Goal: Task Accomplishment & Management: Manage account settings

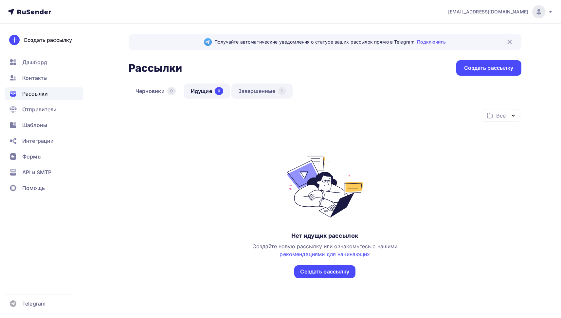
click at [256, 93] on link "Завершенные 1" at bounding box center [261, 90] width 61 height 15
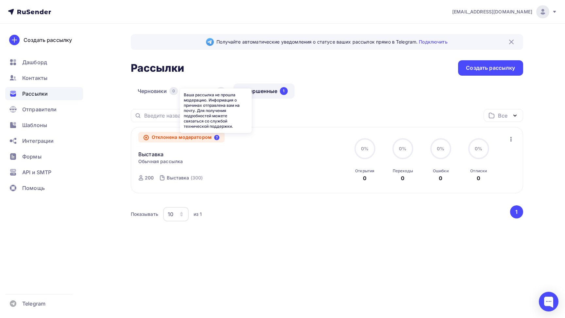
click at [217, 138] on icon at bounding box center [216, 137] width 5 height 5
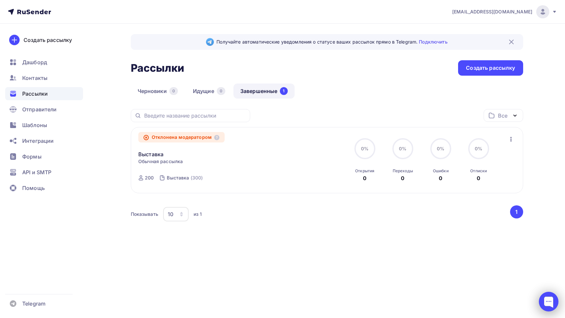
click at [545, 300] on div at bounding box center [549, 302] width 20 height 20
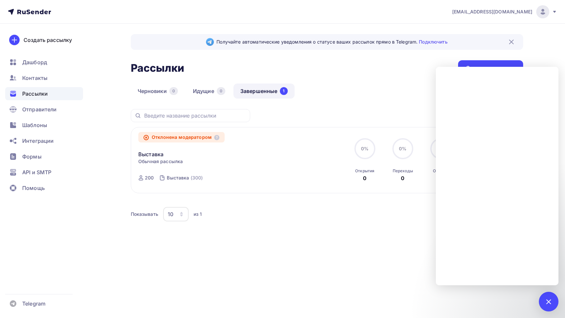
click at [438, 56] on div "Получайте автоматические уведомления о статусе ваших рассылок прямо в Telegram.…" at bounding box center [327, 140] width 393 height 212
click at [543, 57] on div "Получайте автоматические уведомления о статусе ваших рассылок прямо в Telegram.…" at bounding box center [283, 148] width 536 height 248
click at [546, 301] on div at bounding box center [549, 301] width 9 height 9
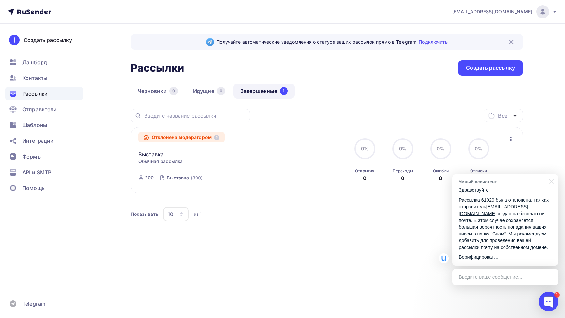
click at [491, 239] on p "Рассылка 61929 была отклонена, так как отправитель [EMAIL_ADDRESS][DOMAIN_NAME]…" at bounding box center [505, 224] width 93 height 54
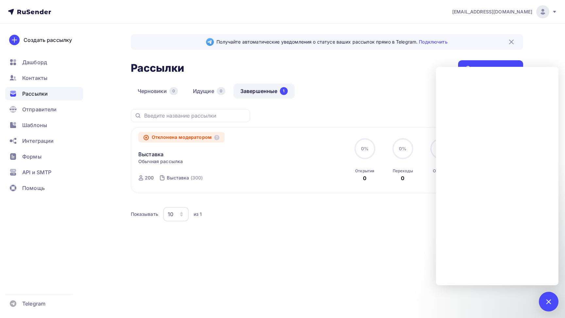
click at [392, 85] on div "Черновики 0 Идущие 0 Завершенные 1" at bounding box center [327, 96] width 393 height 26
click at [510, 292] on div "[EMAIL_ADDRESS][DOMAIN_NAME] Аккаунт Тарифы Выйти Создать рассылку [GEOGRAPHIC_…" at bounding box center [282, 159] width 565 height 318
click at [551, 298] on div "1" at bounding box center [549, 302] width 20 height 20
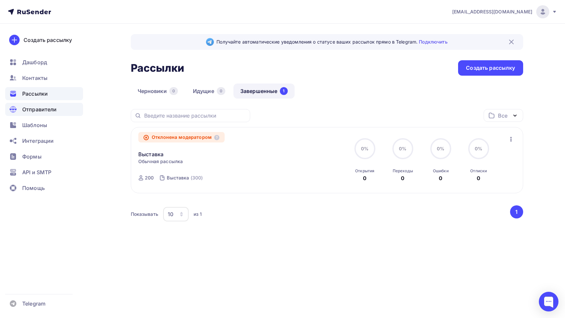
click at [40, 109] on span "Отправители" at bounding box center [39, 109] width 35 height 8
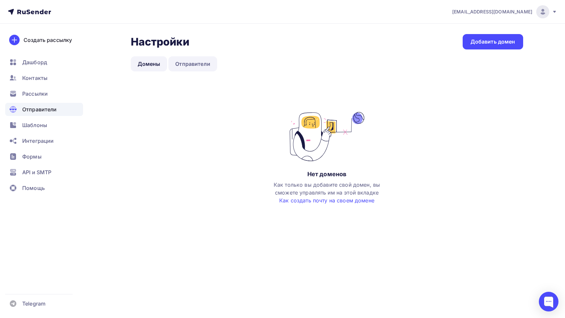
click at [206, 65] on link "Отправители" at bounding box center [193, 63] width 49 height 15
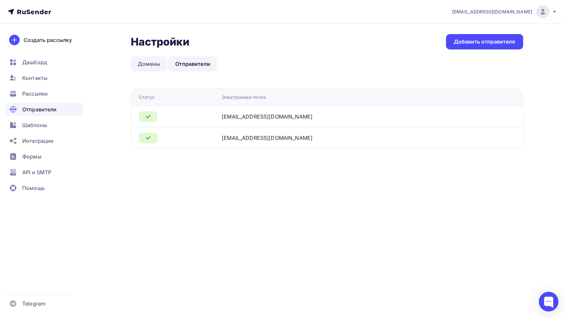
click at [152, 68] on link "Домены" at bounding box center [149, 63] width 37 height 15
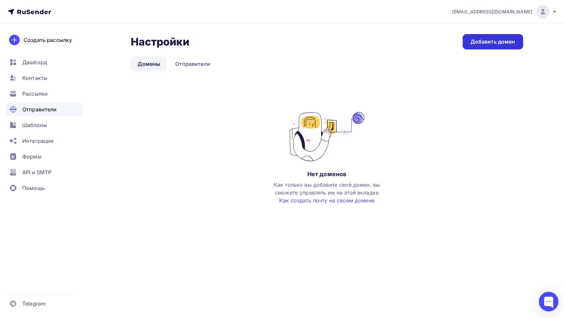
click at [481, 44] on div "Добавить домен" at bounding box center [493, 42] width 45 height 8
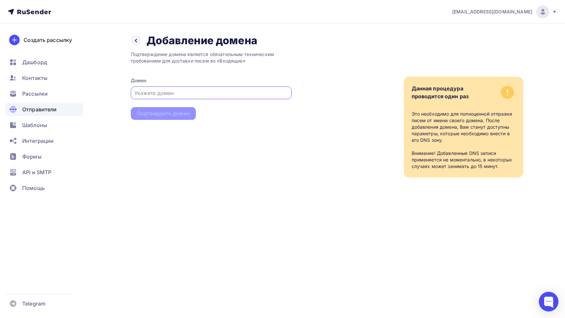
click at [215, 89] on div at bounding box center [211, 92] width 161 height 13
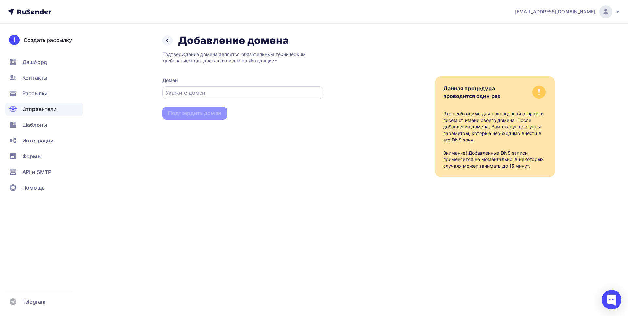
click at [188, 93] on input "text" at bounding box center [242, 93] width 153 height 8
paste input "[EMAIL_ADDRESS][DOMAIN_NAME]"
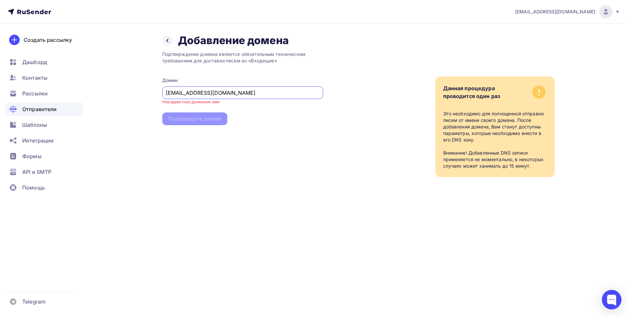
drag, startPoint x: 194, startPoint y: 93, endPoint x: 129, endPoint y: 95, distance: 64.8
click at [129, 95] on div "Назад Добавление домена Добавление домена Подтверждение домена является обязате…" at bounding box center [314, 114] width 536 height 180
type input "[DOMAIN_NAME]"
click at [212, 114] on div "Подтвердить домен" at bounding box center [194, 114] width 53 height 8
click at [205, 114] on div "Подтвердить домен" at bounding box center [194, 114] width 53 height 8
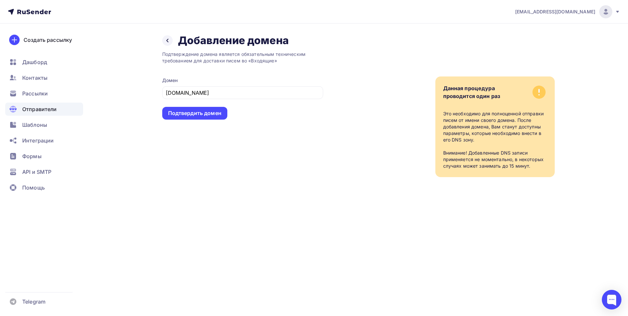
click at [244, 143] on div "Подтверждение домена является обязательным техническим требованием для доставки…" at bounding box center [242, 112] width 161 height 130
click at [332, 131] on div "Данная процедура проводится один раз Это необходимо для полноценной отправки пи…" at bounding box center [439, 112] width 232 height 130
click at [277, 95] on input "[DOMAIN_NAME]" at bounding box center [242, 93] width 153 height 8
click at [186, 61] on div "Подтверждение домена является обязательным техническим требованием для доставки…" at bounding box center [242, 57] width 161 height 13
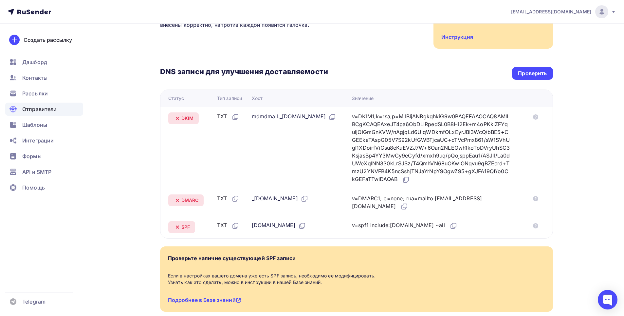
scroll to position [150, 0]
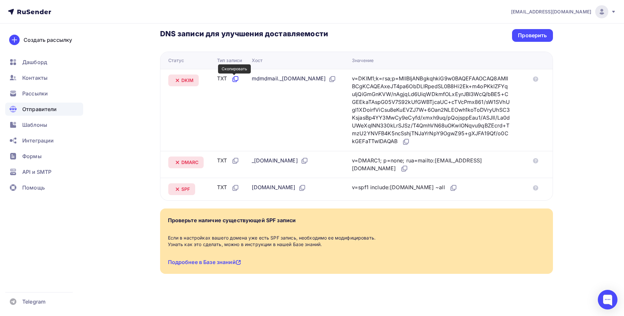
click at [235, 79] on icon at bounding box center [235, 79] width 8 height 8
drag, startPoint x: 368, startPoint y: 78, endPoint x: 500, endPoint y: 139, distance: 145.4
click at [500, 139] on div "v=DKIM1;k=rsa;p=MIIBIjANBgkqhkiG9w0BAQEFAAOCAQ8AMIIBCgKCAQEAxeJT4pa6ObDLIRpedSL…" at bounding box center [431, 110] width 158 height 71
copy div "v=DKIM1;k=rsa;p=MIIBIjANBgkqhkiG9w0BAQEFAAOCAQ8AMIIBCgKCAQEAxeJT4pa6ObDLIRpedSL…"
drag, startPoint x: 182, startPoint y: 80, endPoint x: 194, endPoint y: 80, distance: 12.4
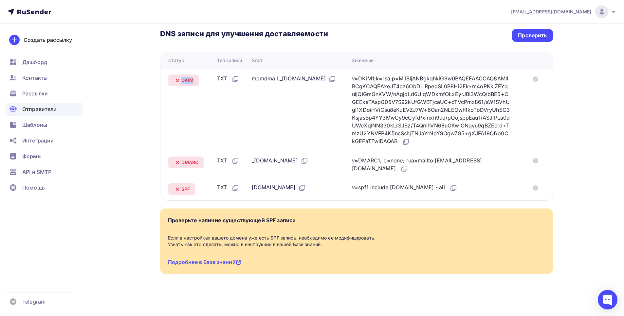
click at [194, 80] on div "DKIM" at bounding box center [183, 81] width 31 height 12
click at [214, 90] on td "TXT" at bounding box center [231, 110] width 35 height 82
click at [330, 82] on icon at bounding box center [332, 80] width 4 height 4
drag, startPoint x: 194, startPoint y: 79, endPoint x: 176, endPoint y: 80, distance: 18.1
click at [176, 80] on div "DKIM" at bounding box center [183, 81] width 31 height 12
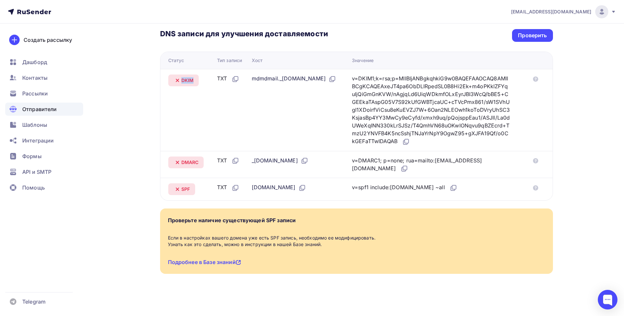
click at [187, 80] on span "DKIM" at bounding box center [187, 80] width 12 height 7
click at [175, 81] on icon at bounding box center [177, 81] width 8 height 8
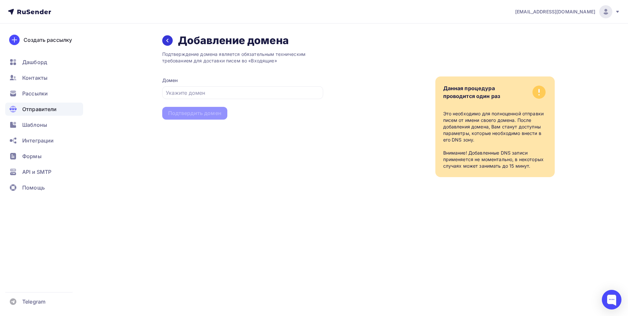
click at [169, 43] on icon at bounding box center [167, 40] width 5 height 5
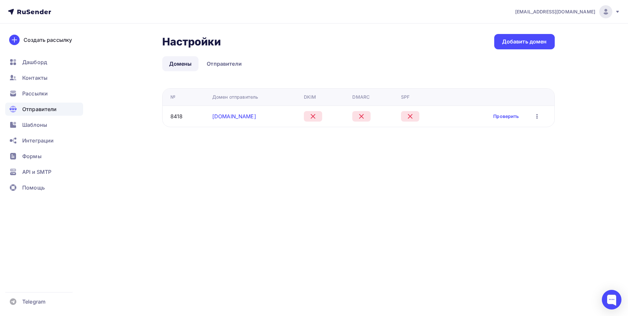
click at [236, 114] on link "[DOMAIN_NAME]" at bounding box center [234, 116] width 44 height 7
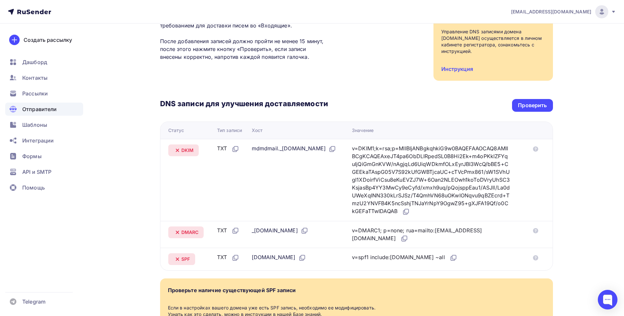
scroll to position [77, 0]
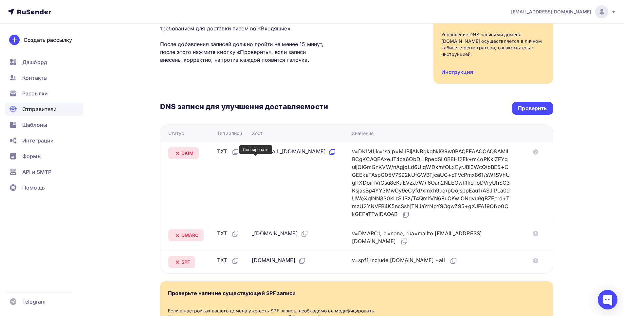
click at [331, 153] on icon at bounding box center [333, 152] width 4 height 4
click at [535, 108] on div "Проверить" at bounding box center [532, 109] width 29 height 8
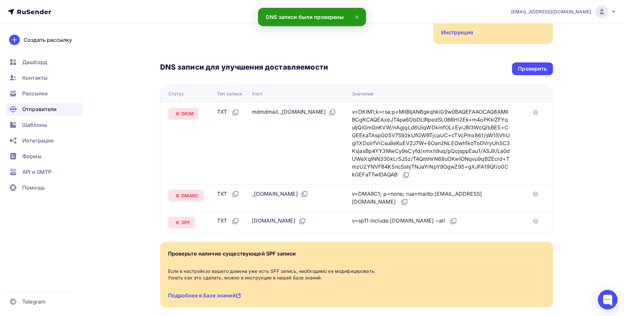
scroll to position [130, 0]
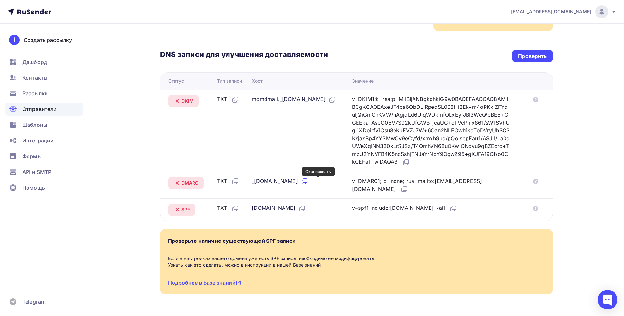
click at [306, 181] on icon at bounding box center [304, 182] width 4 height 4
click at [400, 188] on icon at bounding box center [404, 190] width 8 height 8
drag, startPoint x: 250, startPoint y: 208, endPoint x: 291, endPoint y: 207, distance: 41.2
click at [291, 207] on div "[DOMAIN_NAME]" at bounding box center [279, 208] width 54 height 9
click at [292, 210] on div "[DOMAIN_NAME]" at bounding box center [279, 208] width 54 height 9
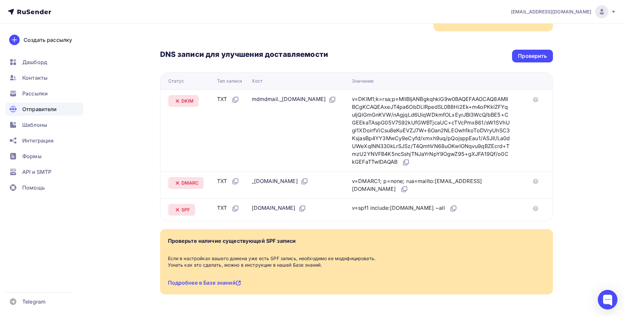
drag, startPoint x: 291, startPoint y: 208, endPoint x: 244, endPoint y: 210, distance: 47.2
click at [244, 210] on tr "SPF TXT [DOMAIN_NAME] v=spf1 include:[DOMAIN_NAME] ~all" at bounding box center [356, 210] width 392 height 23
copy div "[DOMAIN_NAME]"
click at [452, 208] on icon at bounding box center [454, 208] width 4 height 4
click at [535, 60] on div "Проверить" at bounding box center [532, 56] width 41 height 13
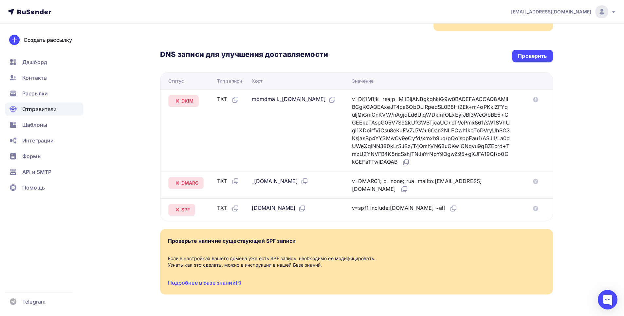
scroll to position [150, 0]
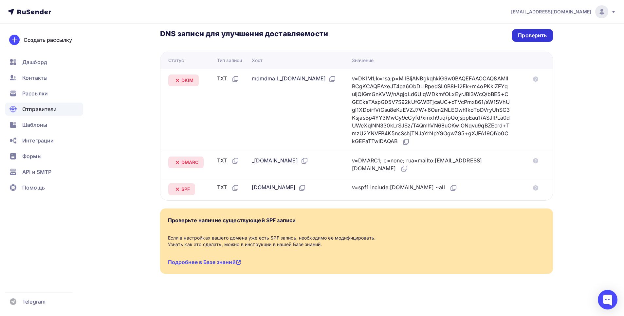
click at [539, 39] on div "Проверить" at bounding box center [532, 36] width 29 height 8
drag, startPoint x: 350, startPoint y: 79, endPoint x: 311, endPoint y: 79, distance: 39.3
click at [311, 79] on div "mdmdmail._[DOMAIN_NAME]" at bounding box center [294, 79] width 84 height 9
click at [317, 99] on td "mdmdmail._[DOMAIN_NAME]" at bounding box center [299, 110] width 100 height 82
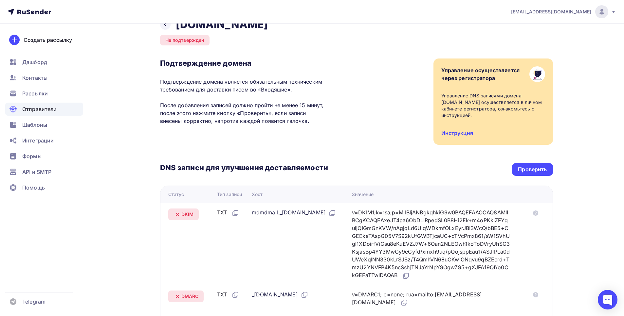
scroll to position [0, 0]
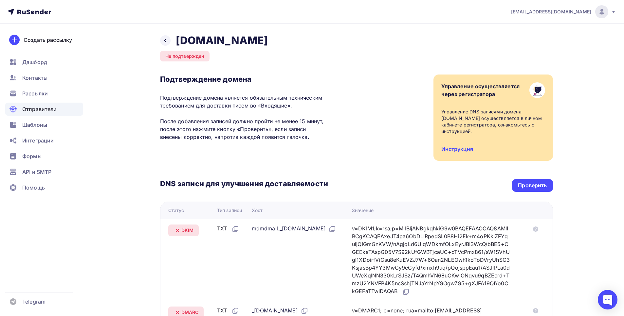
drag, startPoint x: 176, startPoint y: 40, endPoint x: 272, endPoint y: 41, distance: 95.6
click at [272, 41] on div "Назад [DOMAIN_NAME] Не подтвержден Подтверждение домена Подтверждение домена яв…" at bounding box center [356, 237] width 393 height 406
click at [320, 53] on div "Назад [DOMAIN_NAME] Не подтвержден Подтверждение домена Подтверждение домена яв…" at bounding box center [356, 237] width 393 height 406
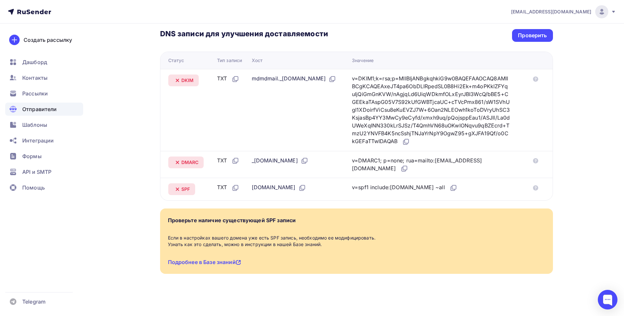
scroll to position [150, 0]
click at [529, 35] on div "Проверить" at bounding box center [532, 36] width 29 height 8
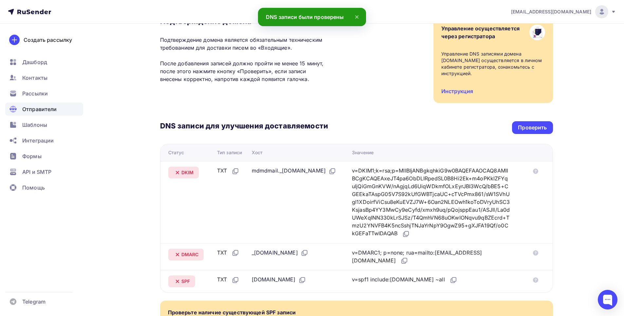
scroll to position [0, 0]
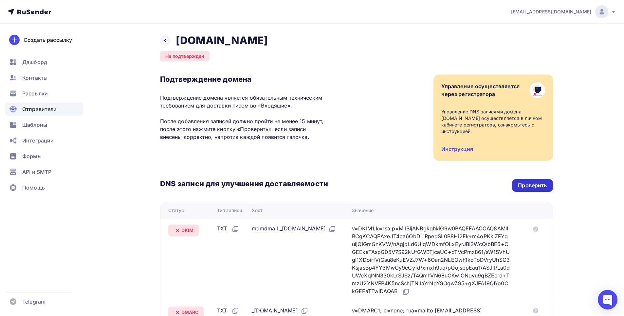
click at [525, 182] on div "Проверить" at bounding box center [532, 186] width 29 height 8
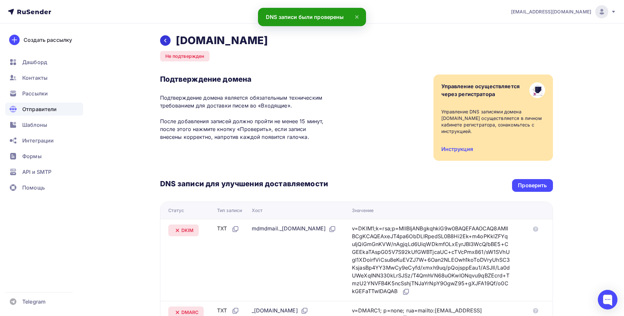
click at [164, 39] on icon at bounding box center [165, 40] width 5 height 5
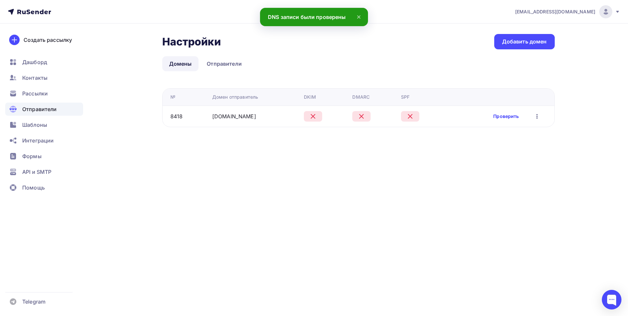
click at [495, 116] on link "Проверить" at bounding box center [506, 116] width 26 height 7
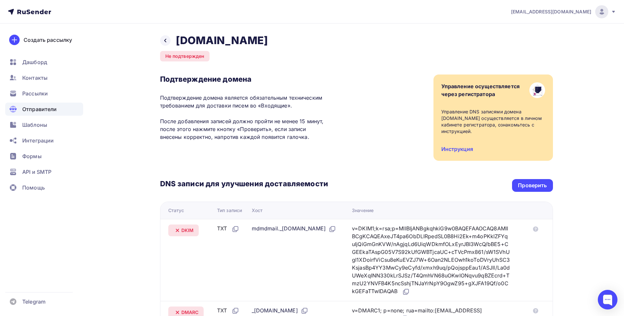
click at [538, 179] on div "DNS записи для улучшения доставляемости Проверить Статус Тип записи Хост Значен…" at bounding box center [356, 256] width 393 height 190
click at [538, 183] on div "Проверить" at bounding box center [532, 186] width 29 height 8
click at [529, 186] on div "Проверить" at bounding box center [532, 186] width 29 height 8
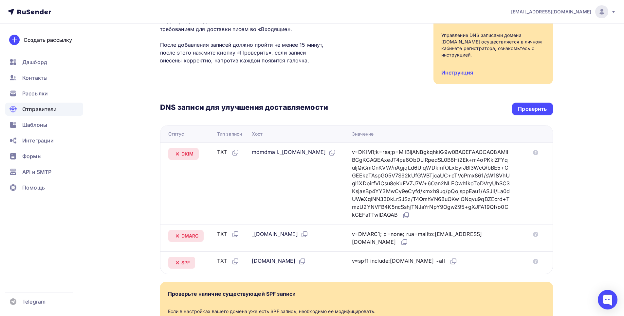
scroll to position [76, 0]
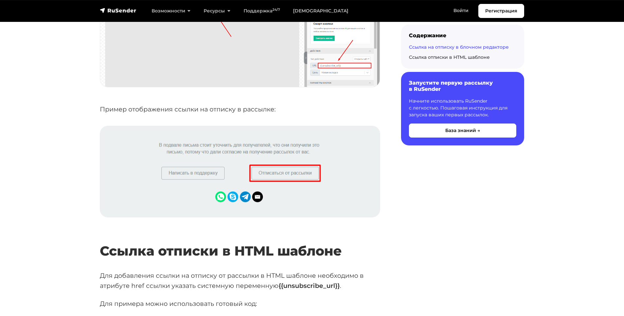
scroll to position [916, 0]
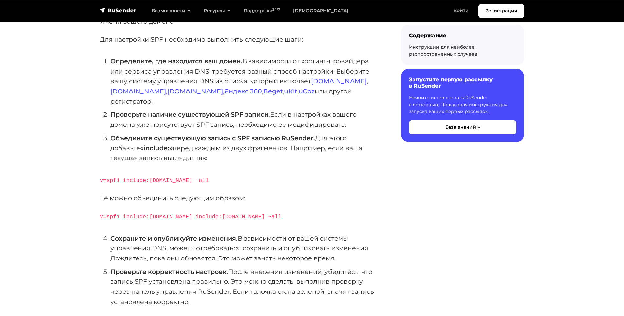
scroll to position [134, 0]
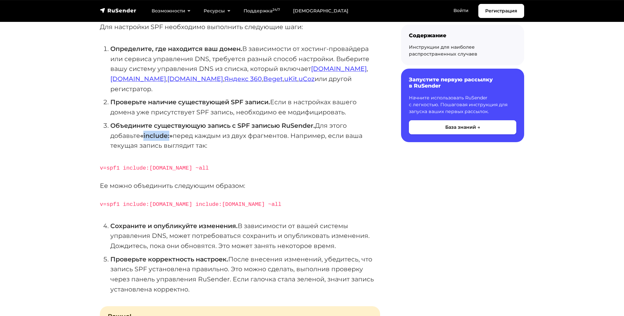
drag, startPoint x: 144, startPoint y: 122, endPoint x: 171, endPoint y: 121, distance: 27.2
click at [171, 132] on strong "«include:»" at bounding box center [156, 136] width 32 height 8
copy strong "include:"
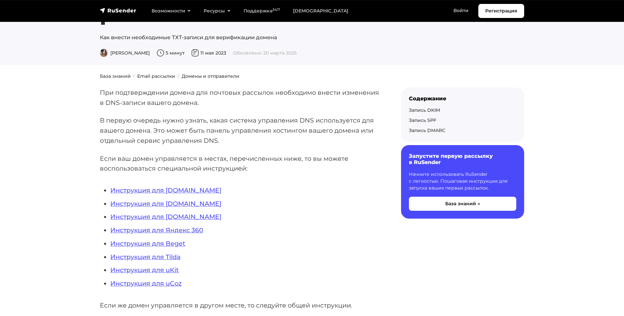
scroll to position [80, 0]
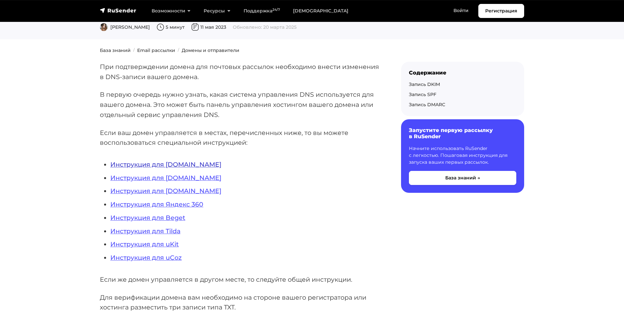
click at [160, 165] on link "Инструкция для REG.RU" at bounding box center [165, 165] width 111 height 8
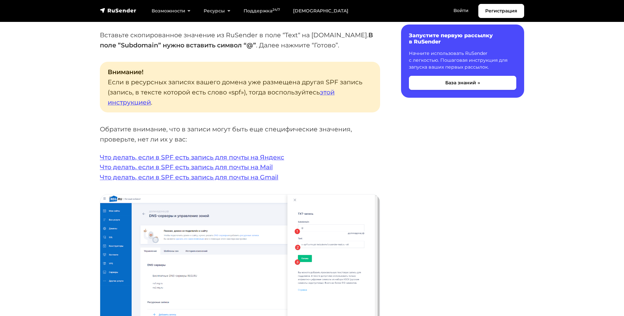
scroll to position [1307, 0]
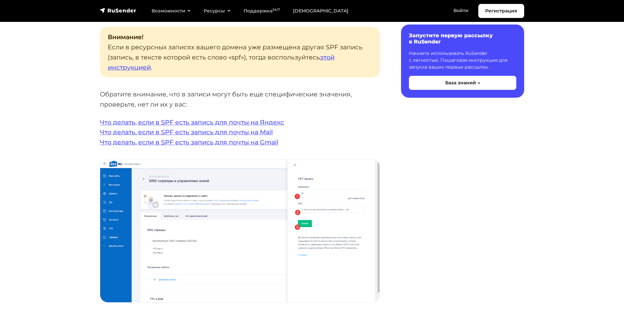
click at [401, 194] on div "Содержание Запустите первую рассылку в RuSender Начните использовать RuSender с…" at bounding box center [456, 161] width 144 height 2607
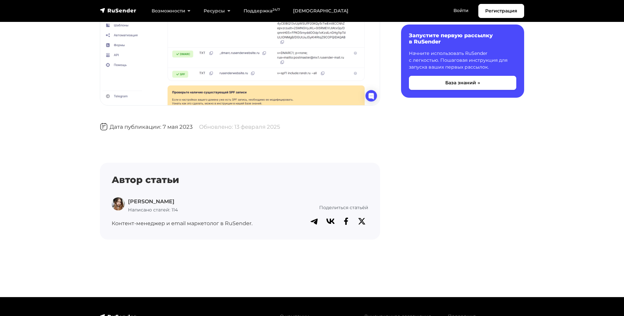
scroll to position [2578, 0]
